Goal: Task Accomplishment & Management: Manage account settings

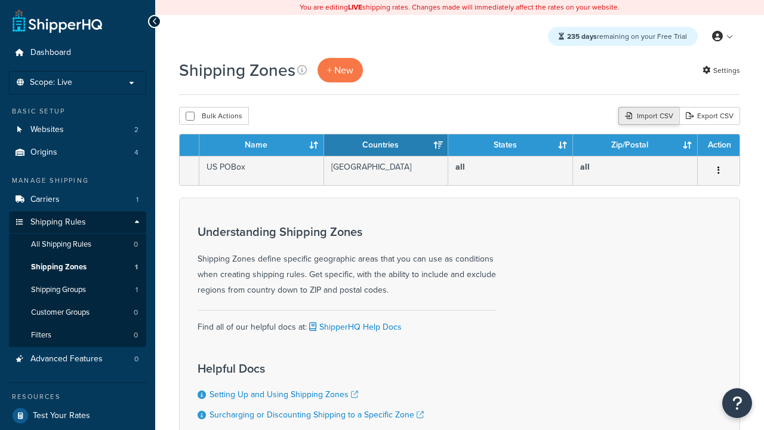
click at [647, 116] on div "Import CSV" at bounding box center [649, 116] width 61 height 18
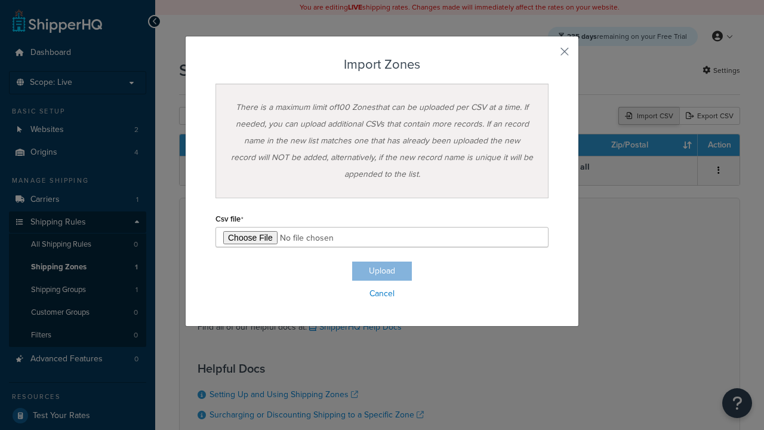
type input "C:\fakepath\importZonesFailure.csv"
click at [382, 271] on button "Upload" at bounding box center [382, 271] width 60 height 19
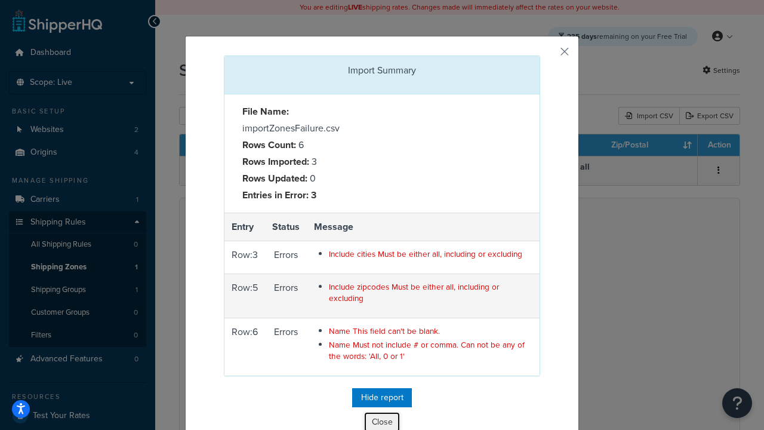
click at [382, 420] on button "Close" at bounding box center [382, 422] width 36 height 20
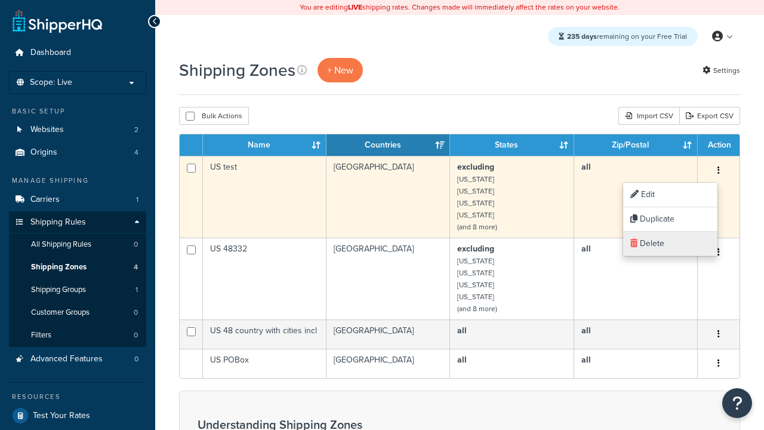
click at [670, 244] on link "Delete" at bounding box center [670, 244] width 94 height 24
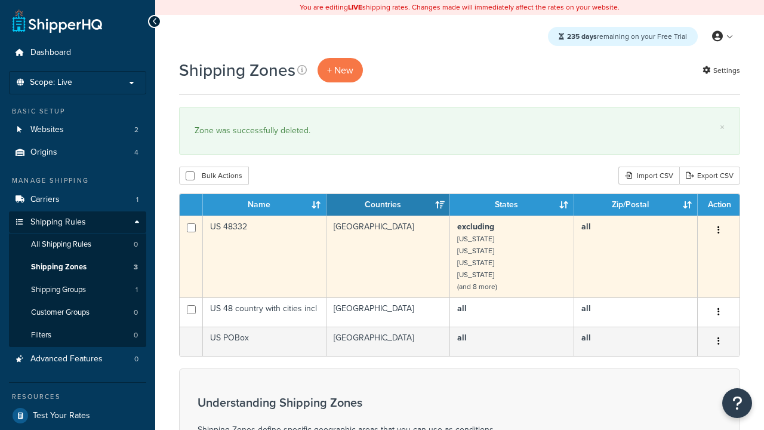
click at [718, 231] on icon "button" at bounding box center [719, 230] width 2 height 8
click at [0, 0] on link "Delete" at bounding box center [0, 0] width 0 height 0
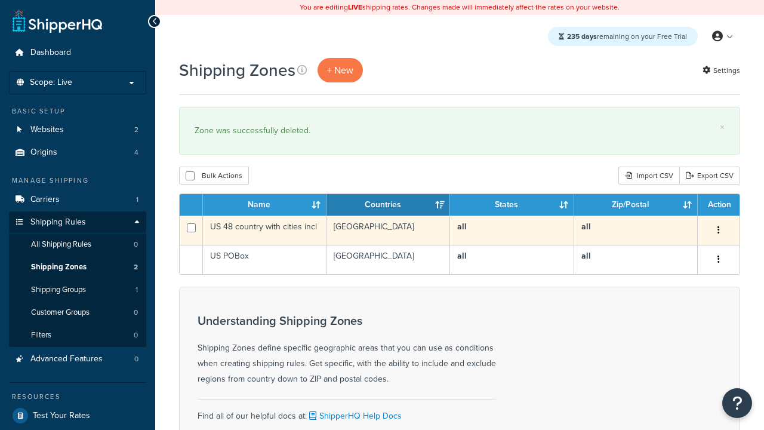
click at [718, 231] on icon "button" at bounding box center [719, 230] width 2 height 8
click at [0, 0] on link "Delete" at bounding box center [0, 0] width 0 height 0
